Goal: Task Accomplishment & Management: Manage account settings

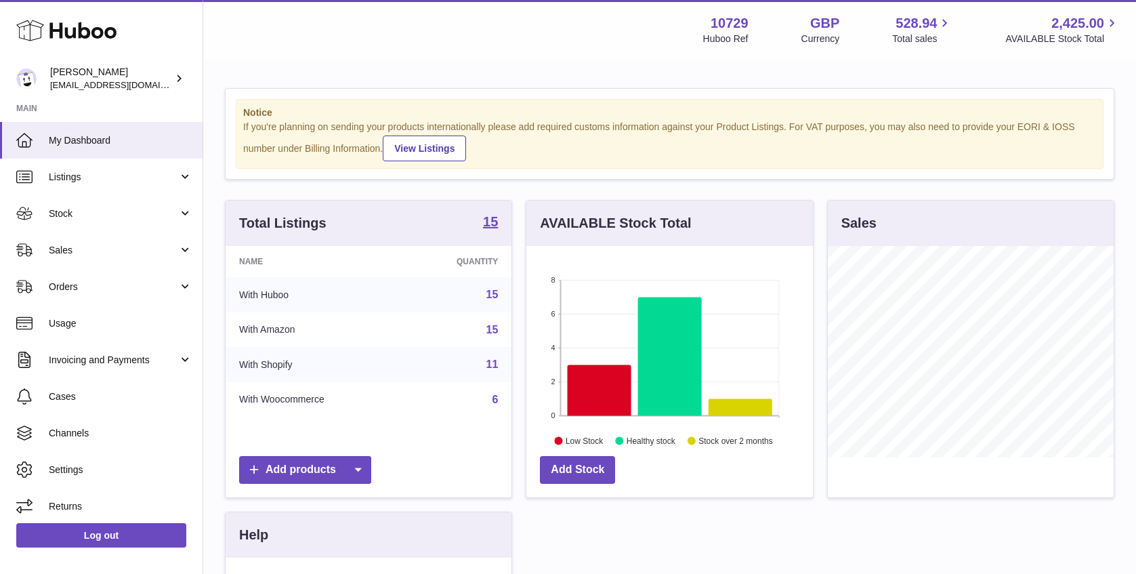
scroll to position [211, 286]
click at [161, 216] on span "Stock" at bounding box center [113, 213] width 129 height 13
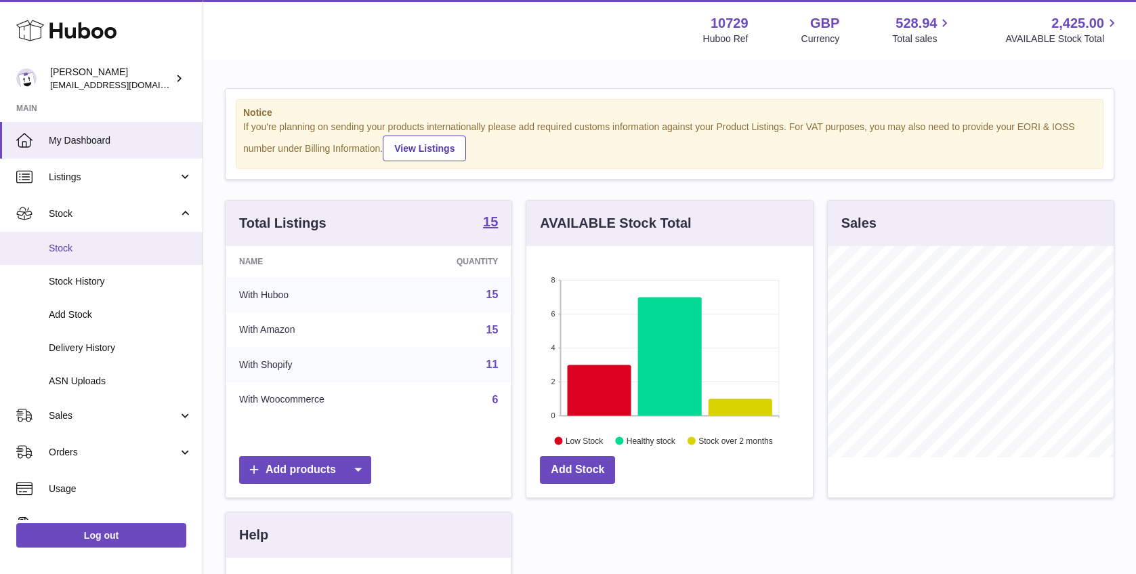
click at [159, 262] on link "Stock" at bounding box center [101, 248] width 203 height 33
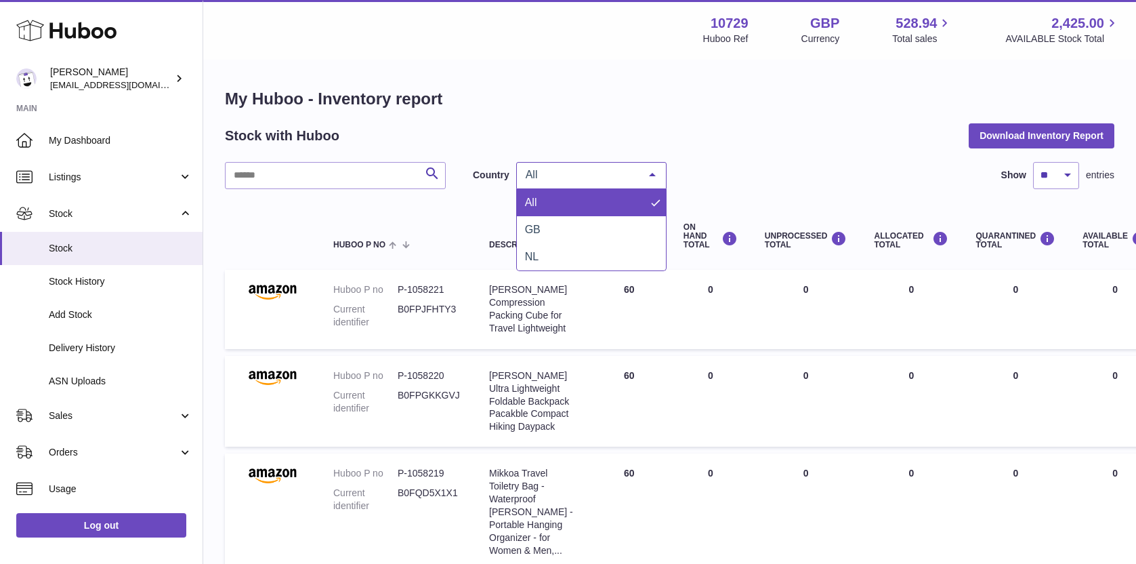
click at [633, 176] on span "All" at bounding box center [580, 175] width 117 height 14
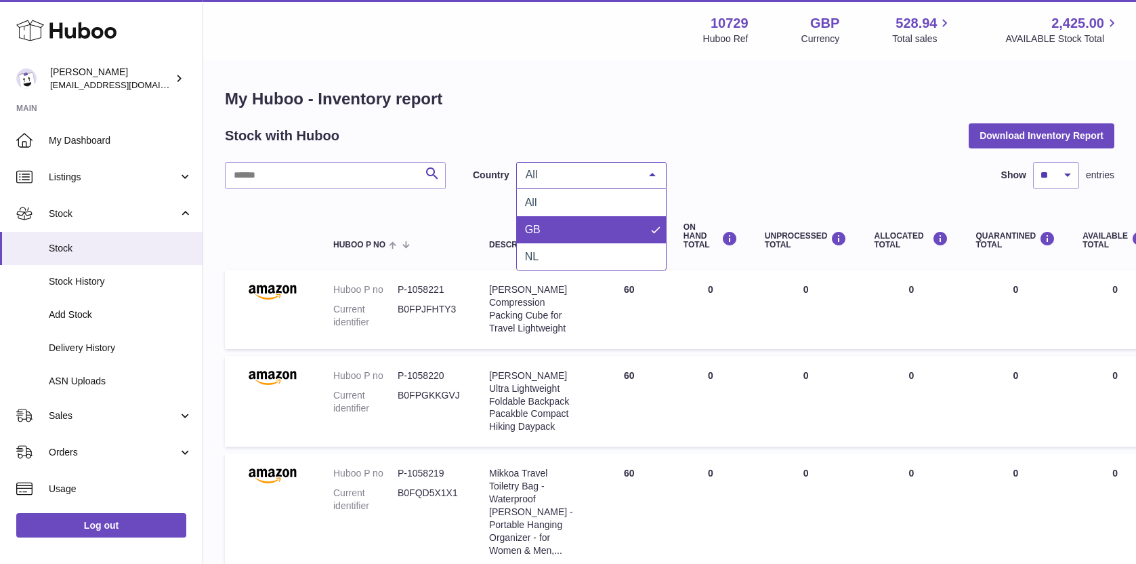
click at [605, 222] on span "GB" at bounding box center [591, 229] width 149 height 27
